Goal: Transaction & Acquisition: Download file/media

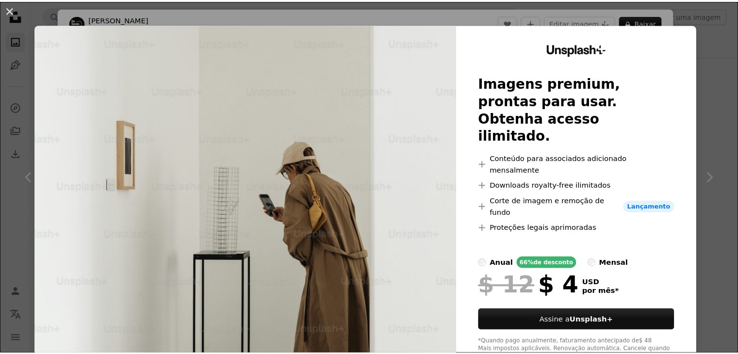
scroll to position [728, 0]
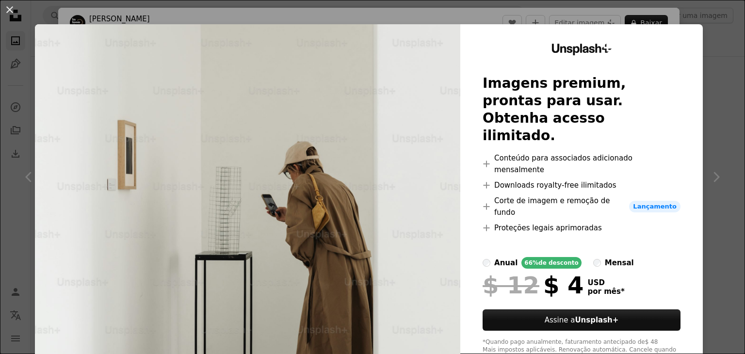
click at [714, 60] on div "An X shape Unsplash+ Imagens premium, prontas para usar. Obtenha acesso ilimita…" at bounding box center [372, 177] width 745 height 354
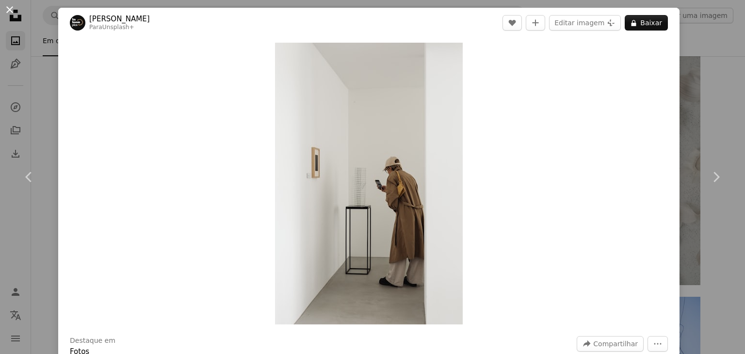
click at [7, 9] on button "An X shape" at bounding box center [10, 10] width 12 height 12
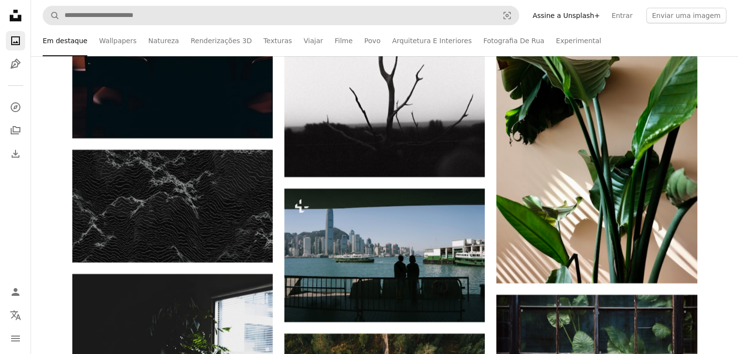
scroll to position [3882, 0]
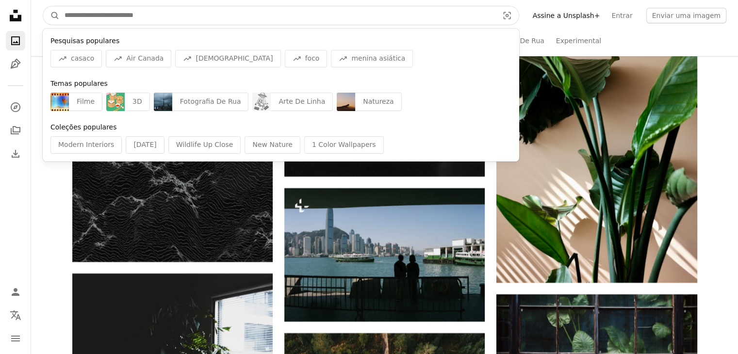
click at [221, 9] on input "Pesquise conteúdo visual em todo o site" at bounding box center [278, 15] width 436 height 18
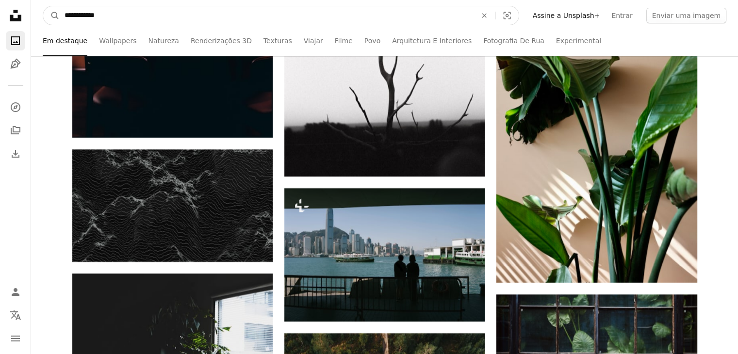
type input "**********"
click at [43, 6] on button "A magnifying glass" at bounding box center [51, 15] width 17 height 18
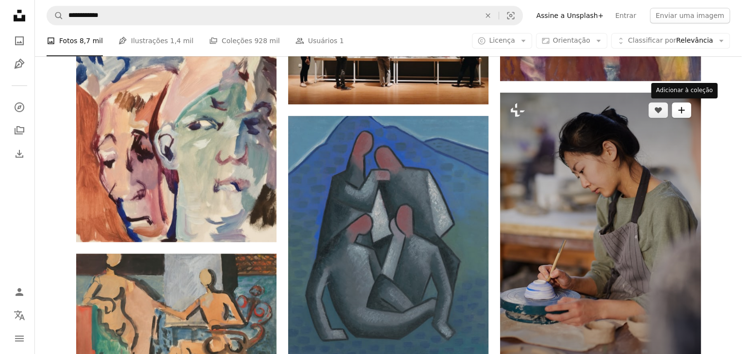
scroll to position [582, 0]
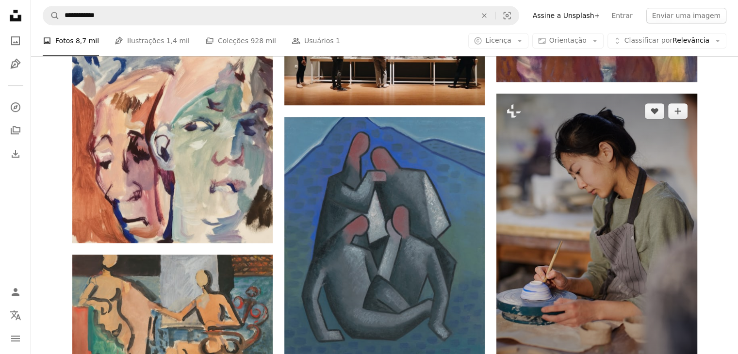
click at [661, 145] on img at bounding box center [596, 244] width 200 height 301
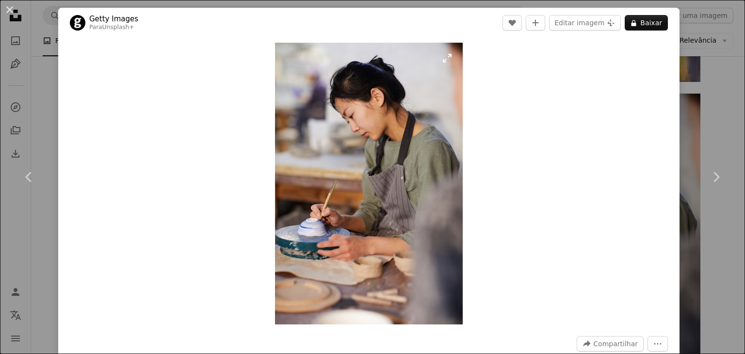
drag, startPoint x: 335, startPoint y: 142, endPoint x: 340, endPoint y: 140, distance: 5.1
click at [14, 12] on button "An X shape" at bounding box center [10, 10] width 12 height 12
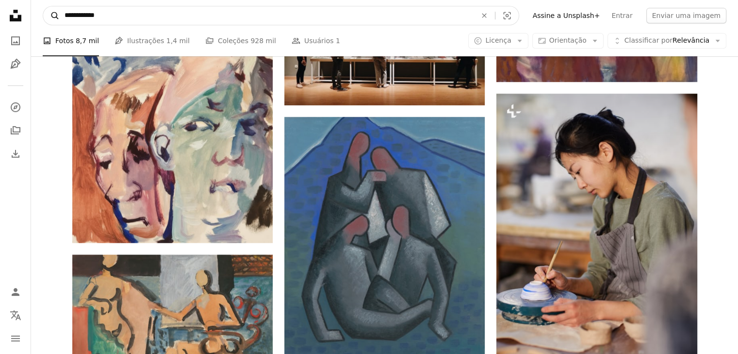
drag, startPoint x: 108, startPoint y: 14, endPoint x: 49, endPoint y: 8, distance: 59.5
click at [49, 8] on form "**********" at bounding box center [281, 15] width 477 height 19
type input "********"
click at [43, 6] on button "A magnifying glass" at bounding box center [51, 15] width 17 height 18
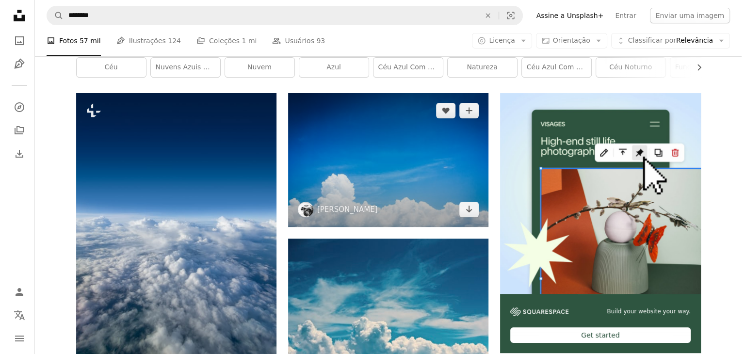
scroll to position [146, 0]
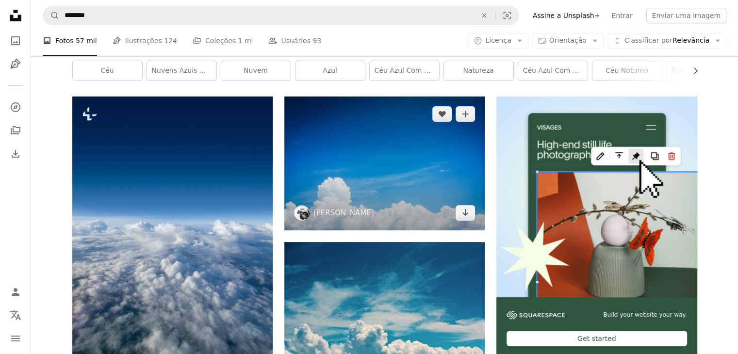
click at [455, 161] on img at bounding box center [384, 163] width 200 height 133
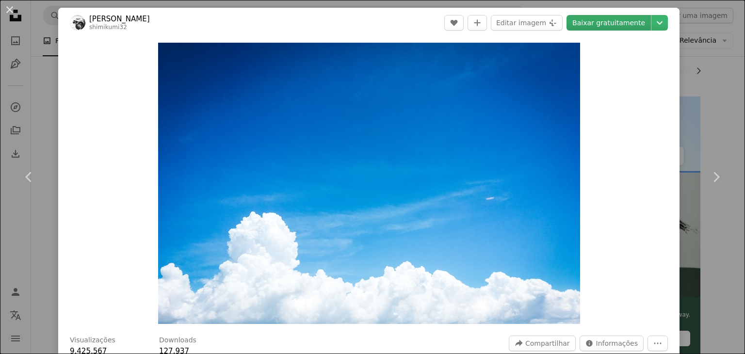
click at [588, 22] on link "Baixar gratuitamente" at bounding box center [609, 23] width 84 height 16
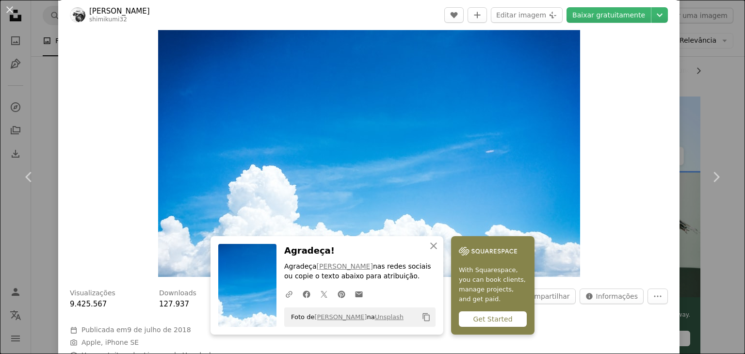
scroll to position [49, 0]
